Goal: Find specific page/section: Find specific page/section

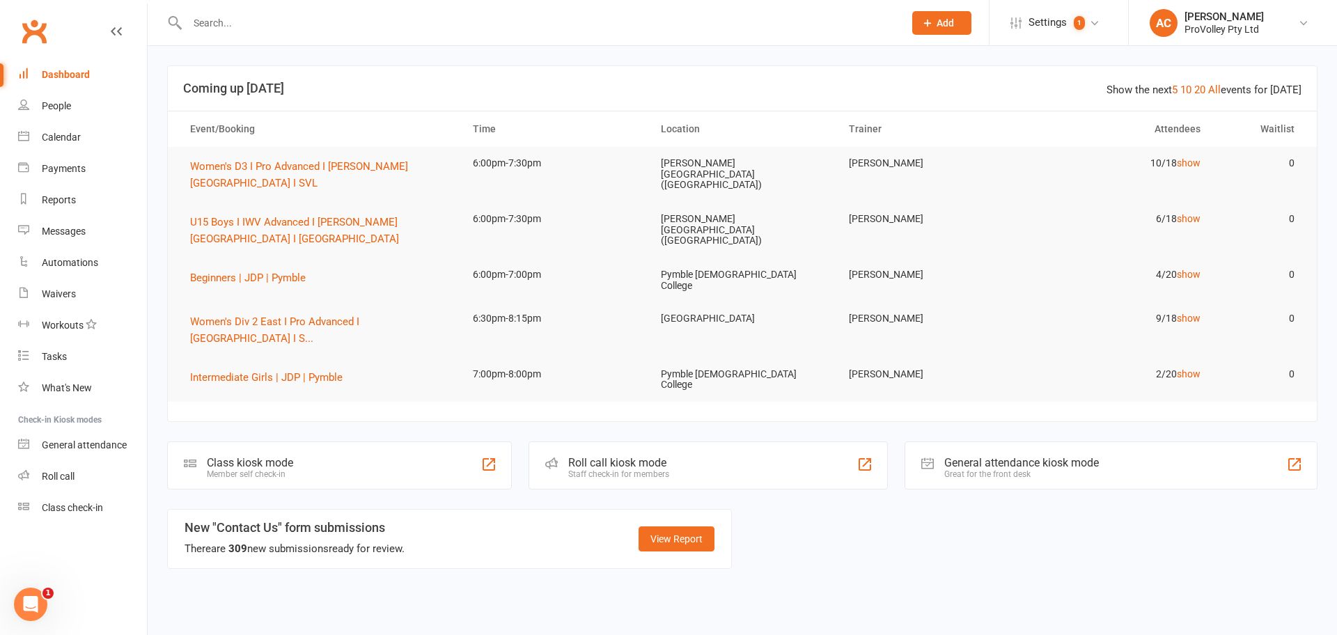
click at [254, 15] on input "text" at bounding box center [538, 23] width 711 height 20
paste input "Raphaela Nahar"
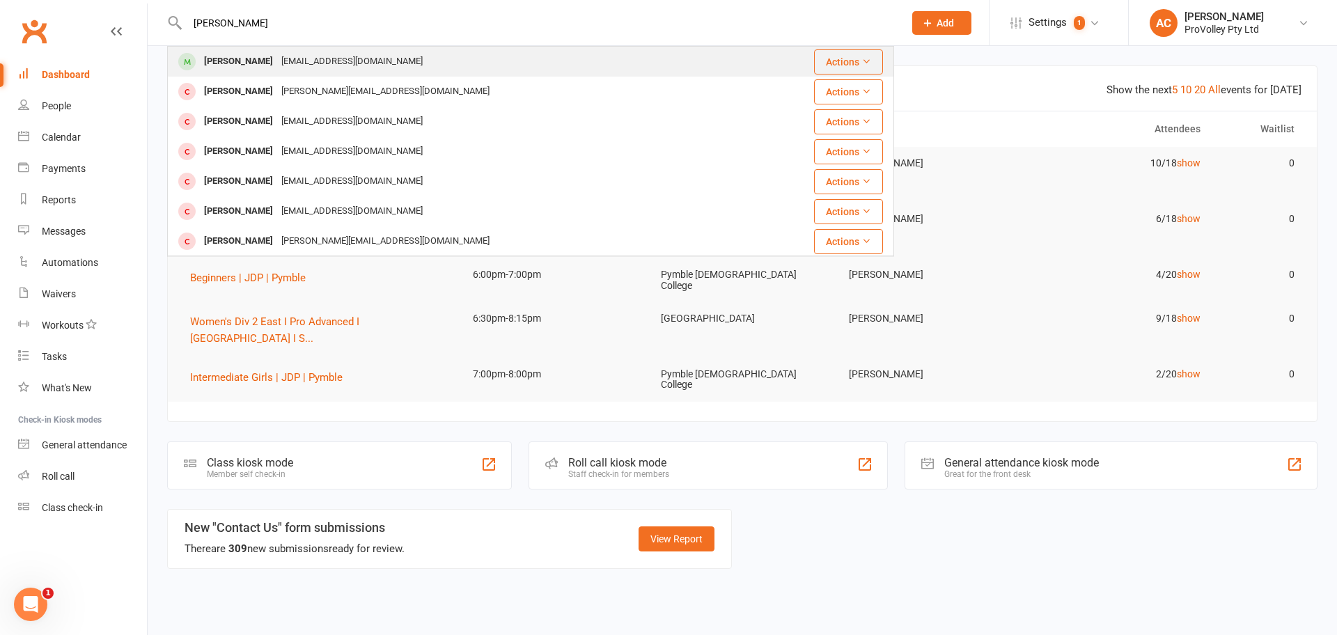
type input "Raphaela Nahar"
click at [286, 61] on div "raphakbar02@gmail.com" at bounding box center [352, 62] width 150 height 20
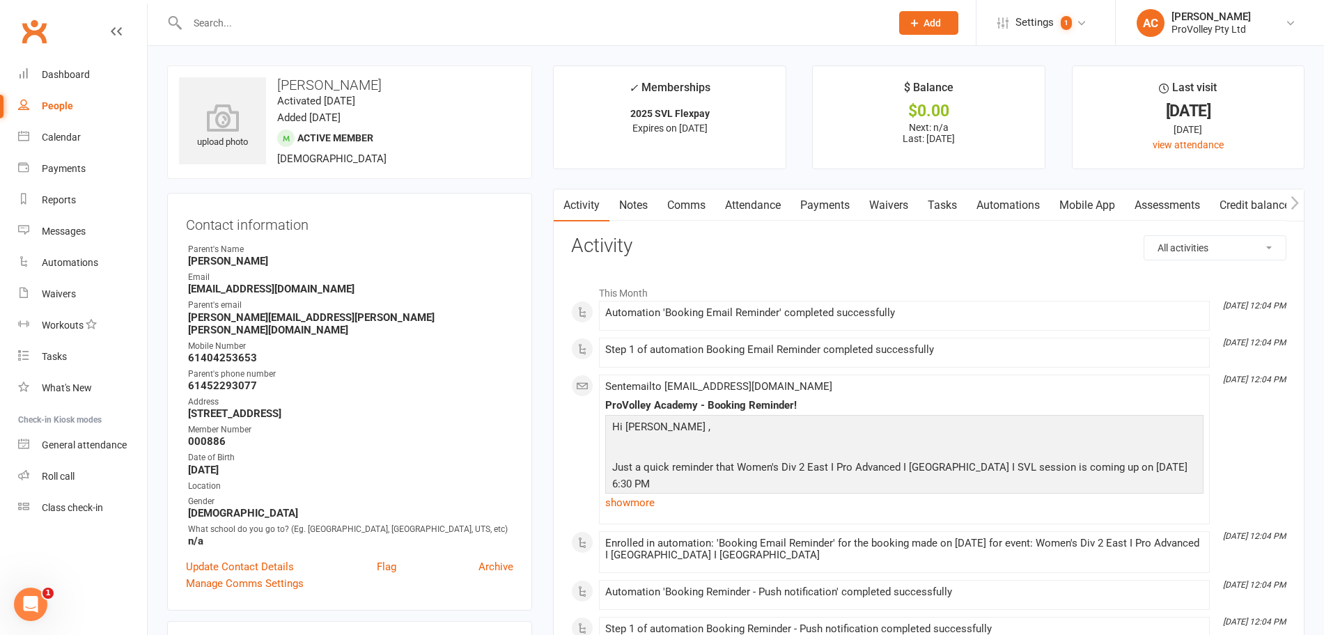
click at [533, 22] on input "text" at bounding box center [532, 23] width 698 height 20
paste input "Raphaela Nahar"
type input "Raphaela Nahar"
